Goal: Information Seeking & Learning: Check status

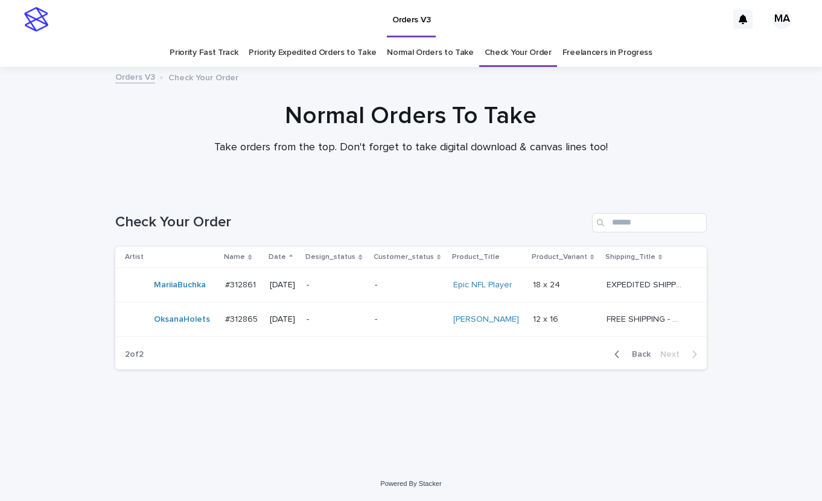
click at [352, 316] on p "-" at bounding box center [336, 319] width 58 height 10
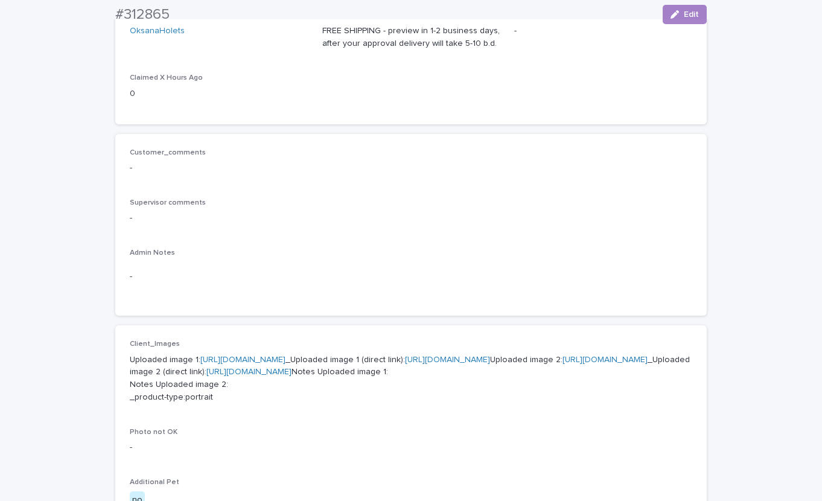
scroll to position [422, 0]
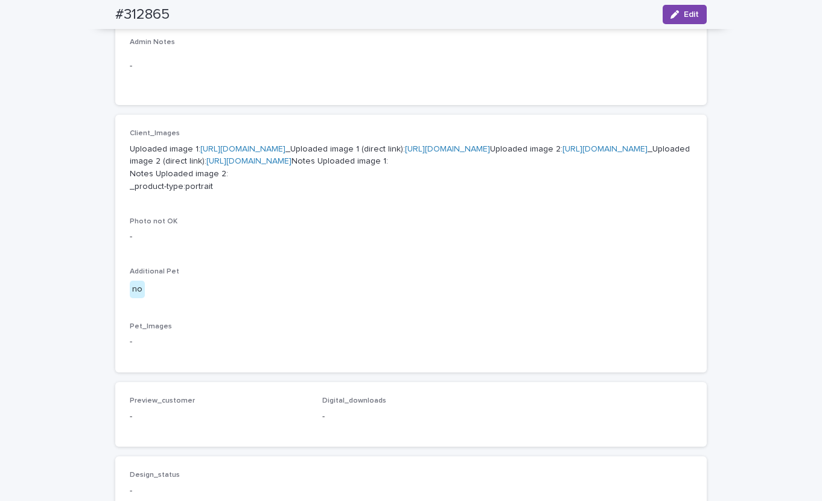
click at [285, 146] on link "https://cdn.shopify.com-uploadkit.app/s/files/1/0033/4807/0511/files/download.h…" at bounding box center [242, 149] width 85 height 8
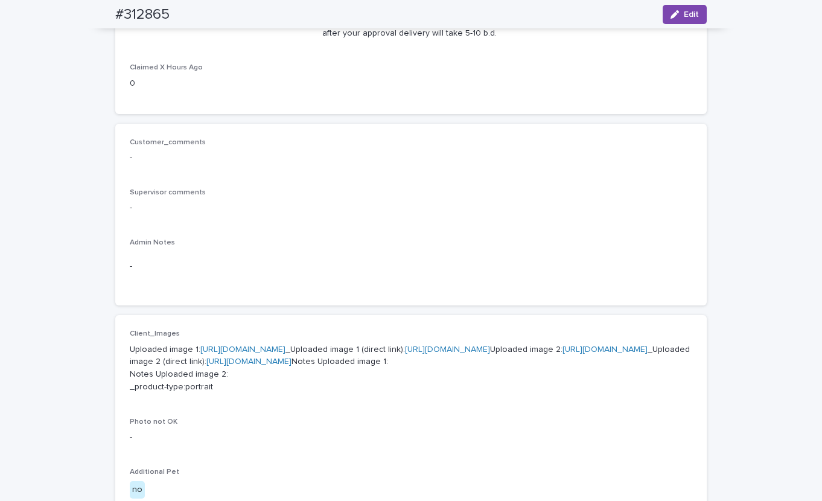
scroll to position [0, 0]
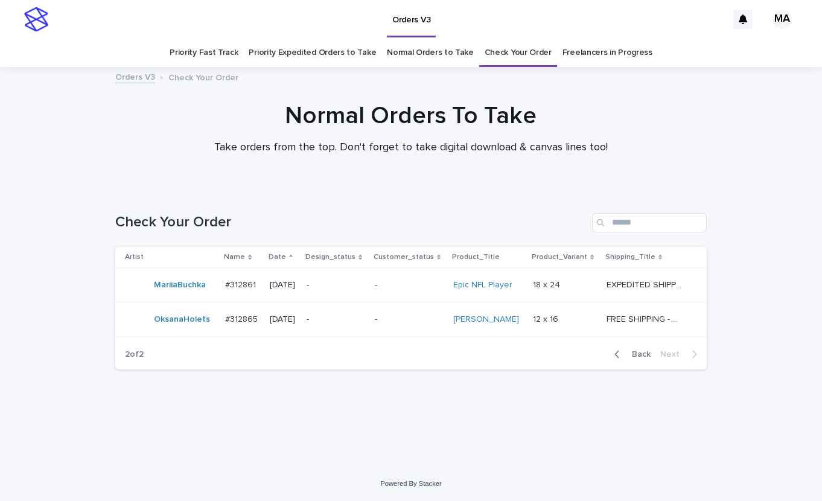
click at [123, 104] on h1 "Normal Orders To Take" at bounding box center [410, 115] width 591 height 29
click at [227, 435] on div "Loading... Saving… Loading... Saving… Check Your Order Artist Name Date Design_…" at bounding box center [411, 312] width 604 height 247
